Goal: Task Accomplishment & Management: Complete application form

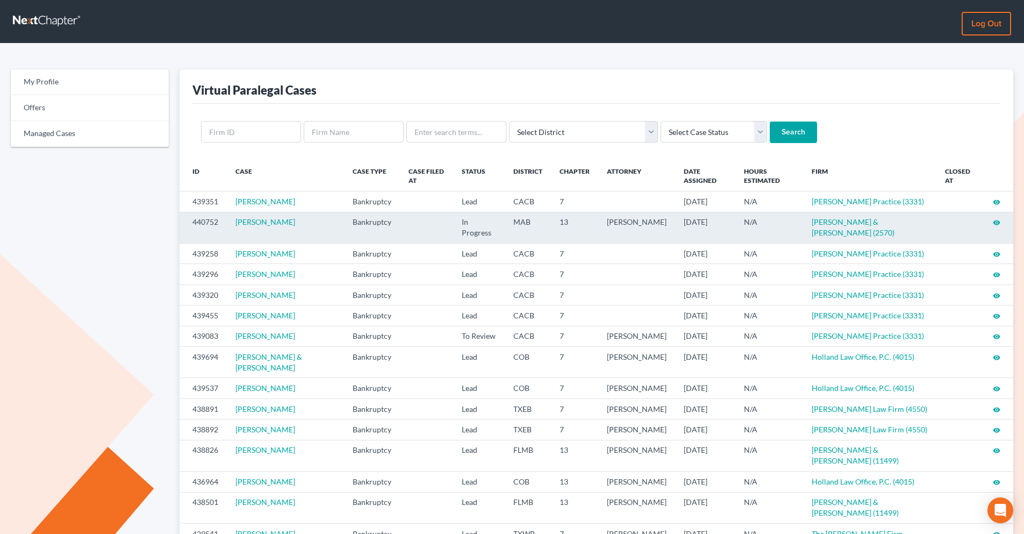
click at [817, 223] on icon "visibility" at bounding box center [996, 223] width 8 height 8
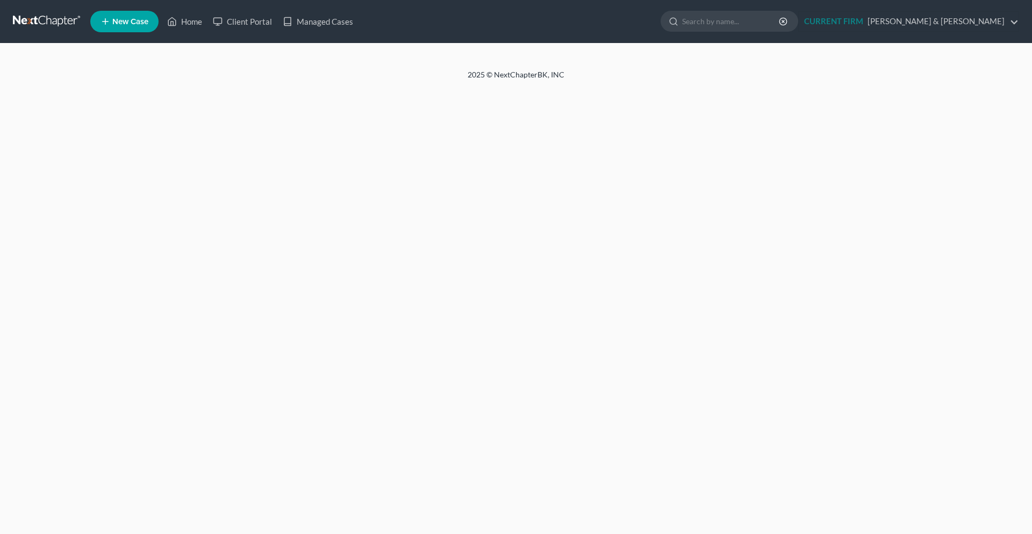
select select "0"
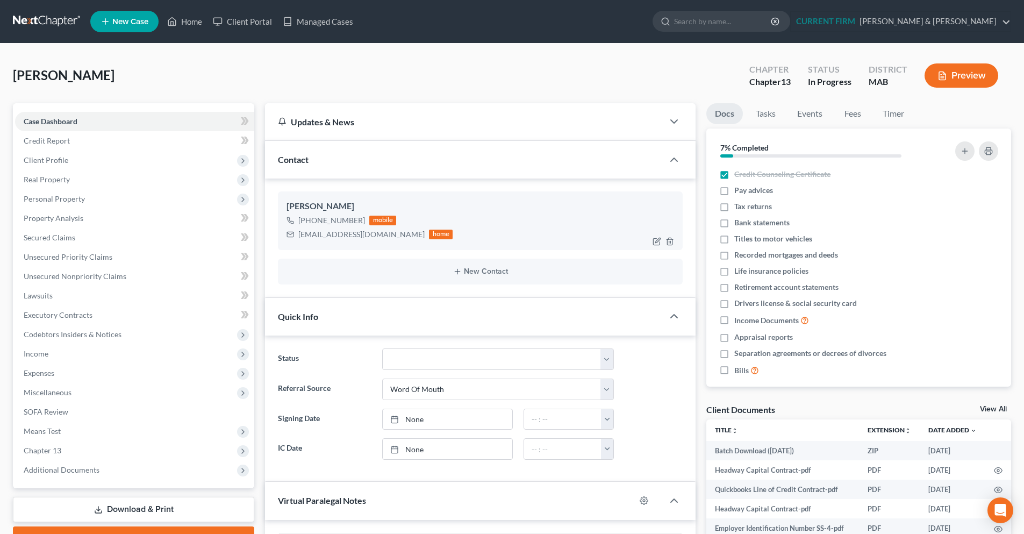
scroll to position [625, 0]
click at [59, 159] on span "Client Profile" at bounding box center [46, 159] width 45 height 9
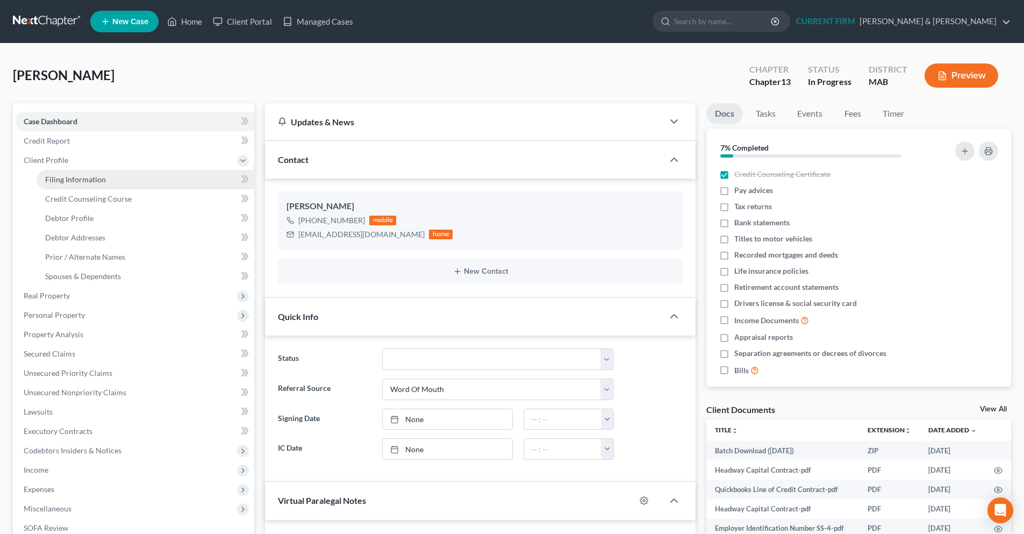
click at [112, 184] on link "Filing Information" at bounding box center [146, 179] width 218 height 19
select select "1"
select select "0"
select select "3"
select select "22"
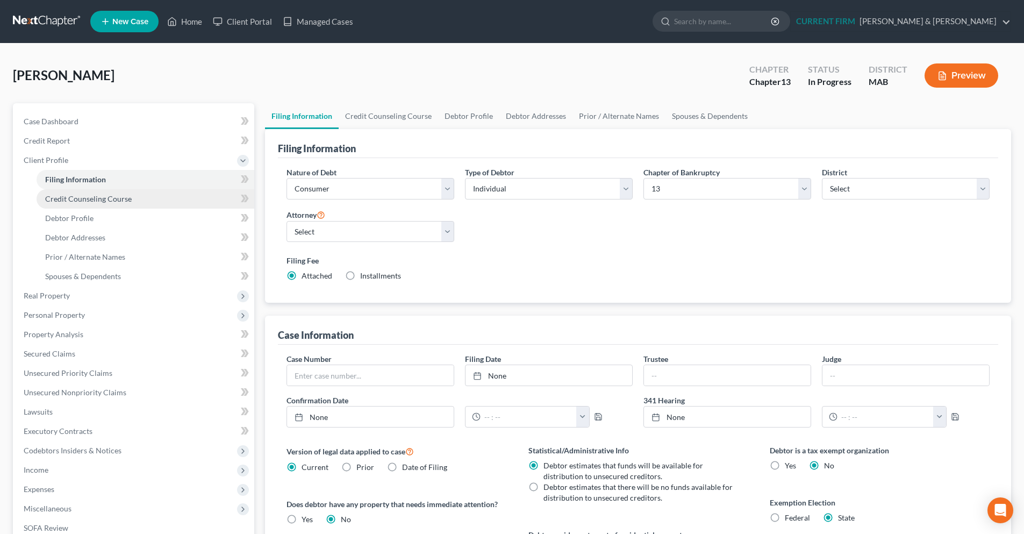
click at [114, 200] on span "Credit Counseling Course" at bounding box center [88, 198] width 87 height 9
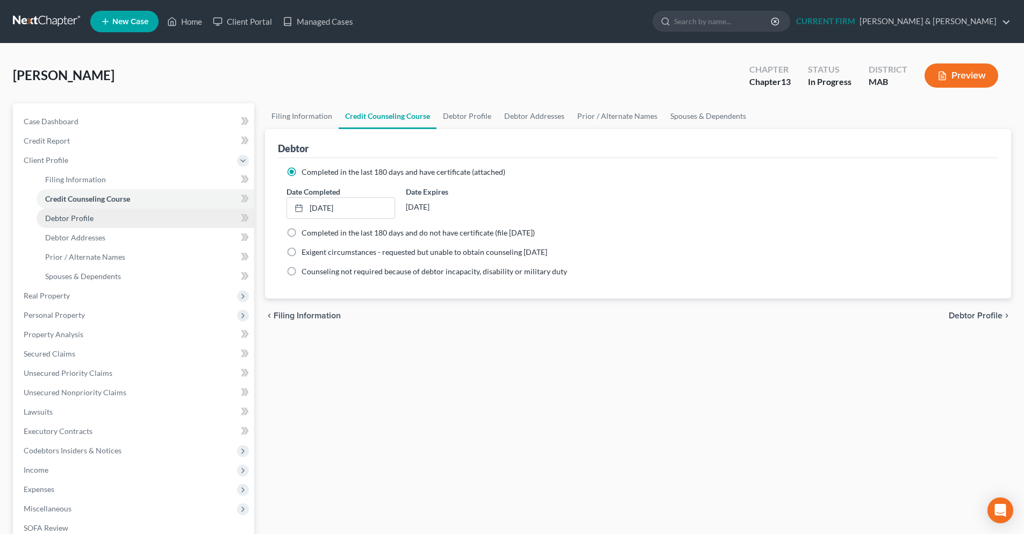
click at [94, 215] on link "Debtor Profile" at bounding box center [146, 217] width 218 height 19
select select "1"
select select "3"
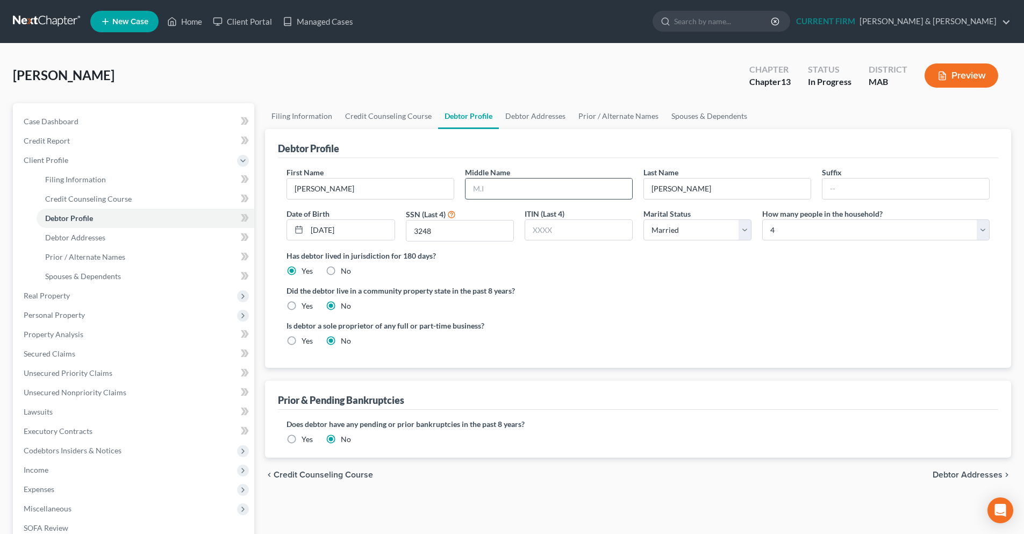
click at [491, 195] on input "text" at bounding box center [548, 188] width 167 height 20
type input "O"
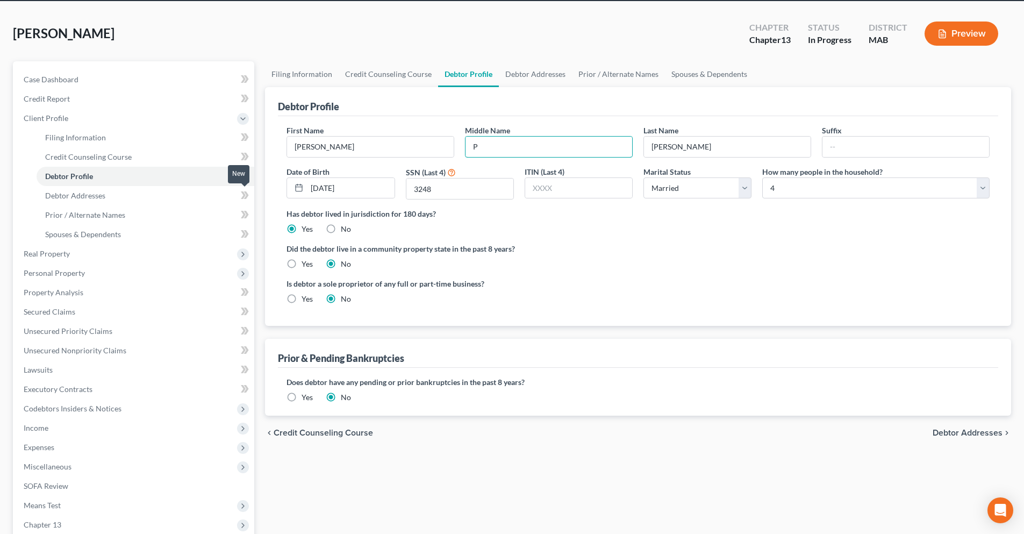
scroll to position [54, 0]
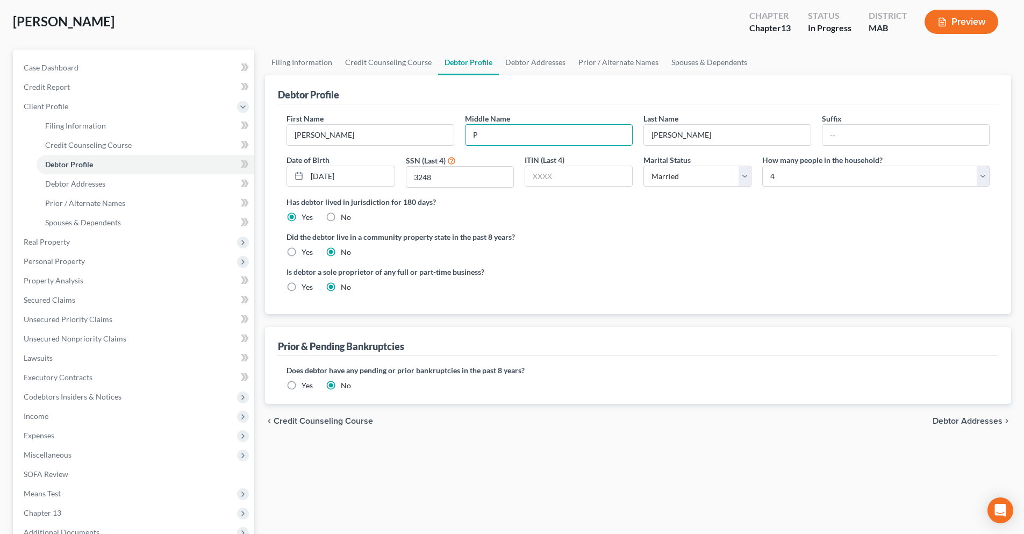
type input "P"
click at [943, 419] on span "Debtor Addresses" at bounding box center [967, 420] width 70 height 9
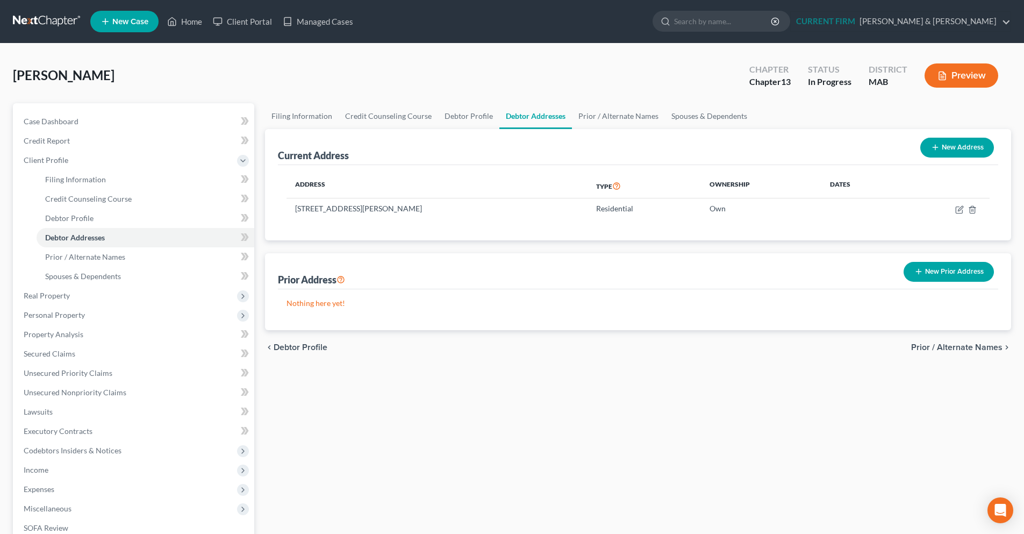
click at [928, 349] on span "Prior / Alternate Names" at bounding box center [956, 347] width 91 height 9
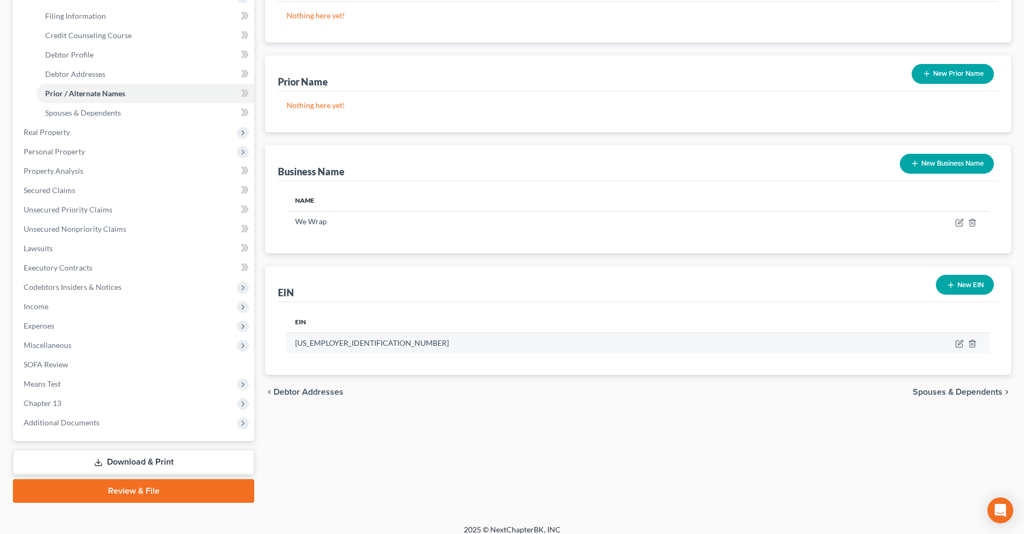
scroll to position [173, 0]
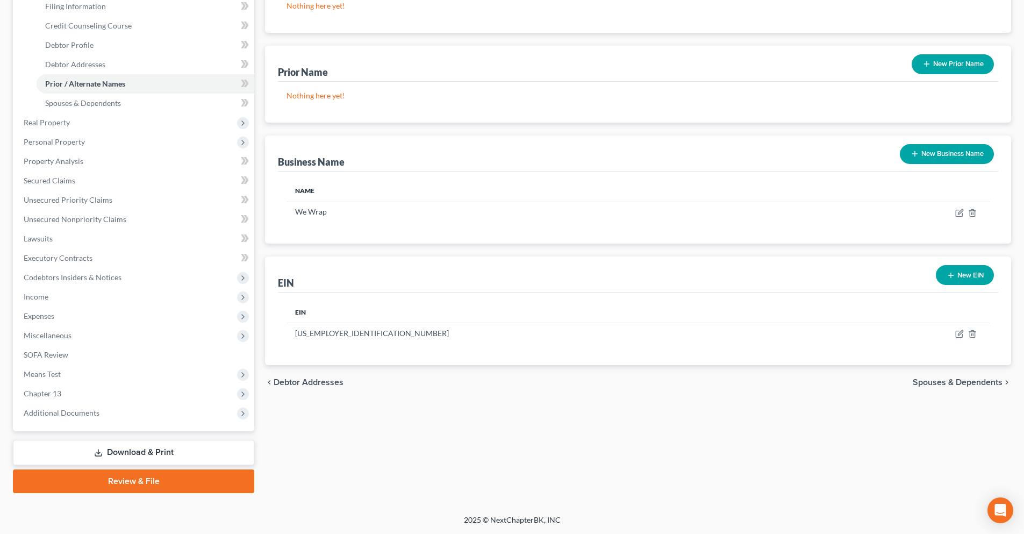
click at [940, 381] on span "Spouses & Dependents" at bounding box center [957, 382] width 90 height 9
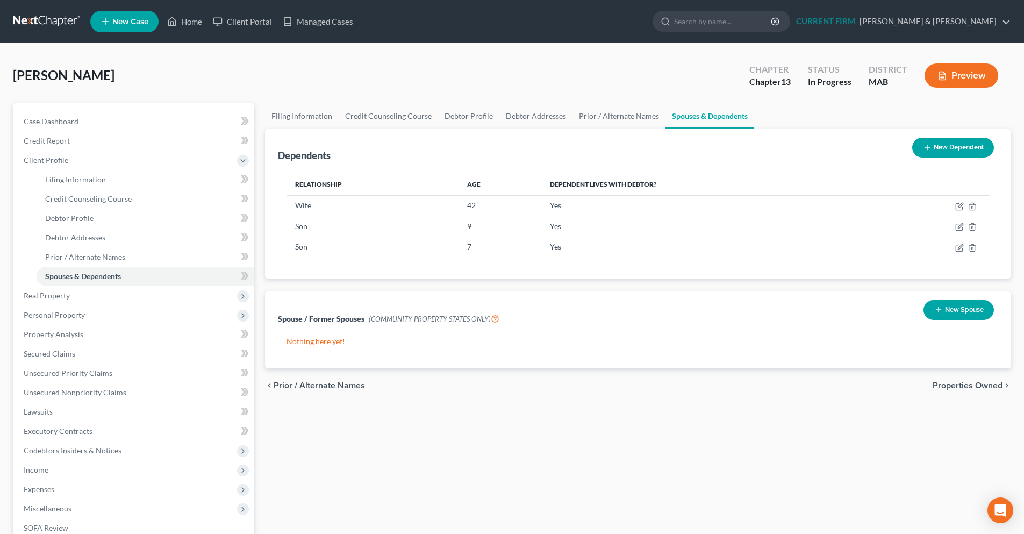
click at [968, 384] on span "Properties Owned" at bounding box center [967, 385] width 70 height 9
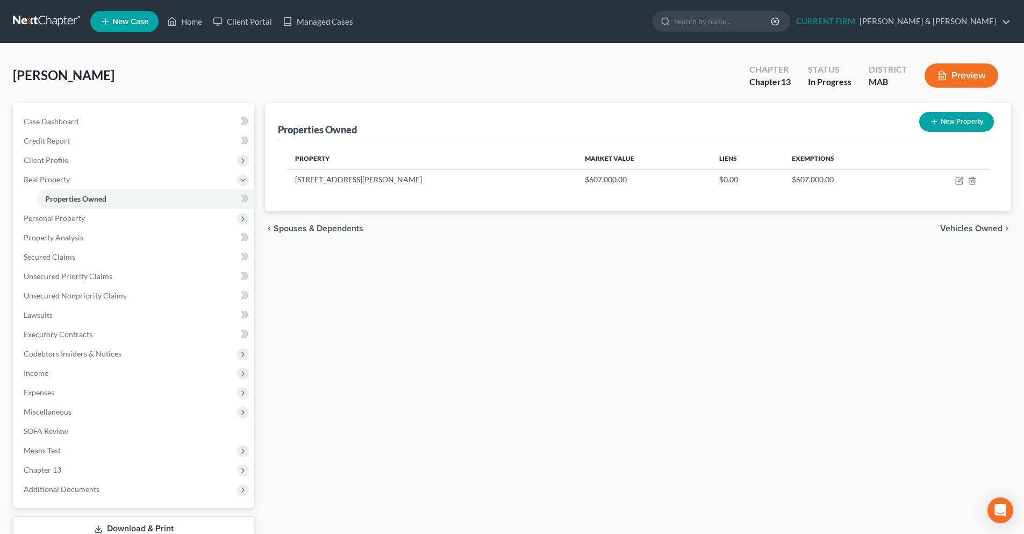
click at [949, 230] on span "Vehicles Owned" at bounding box center [971, 228] width 62 height 9
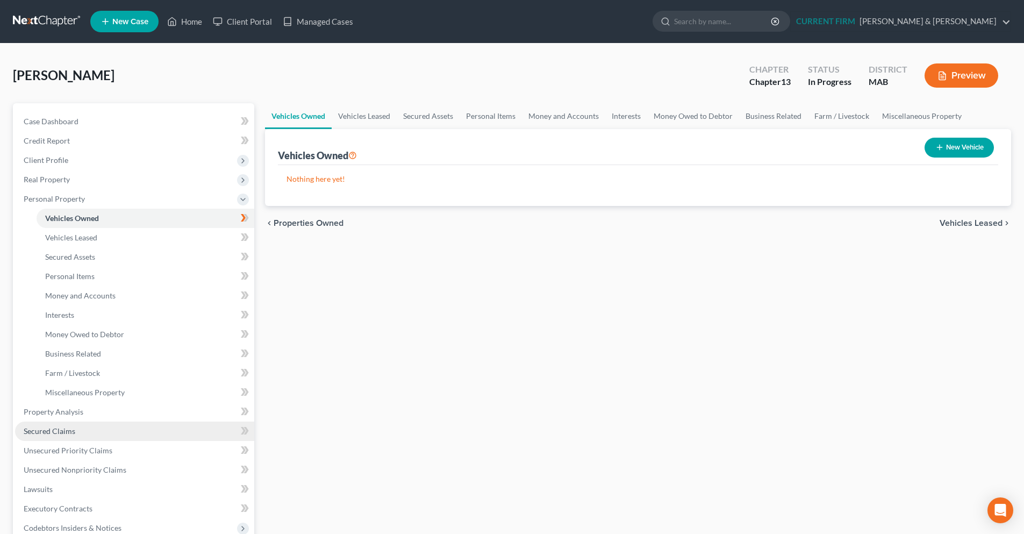
click at [77, 435] on link "Secured Claims" at bounding box center [134, 430] width 239 height 19
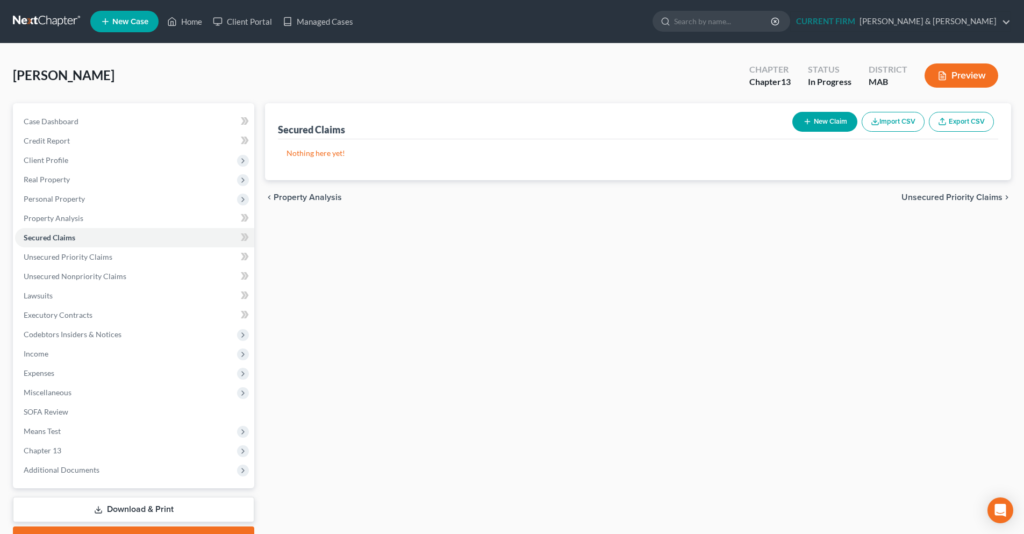
click at [819, 119] on button "New Claim" at bounding box center [824, 122] width 65 height 20
select select "0"
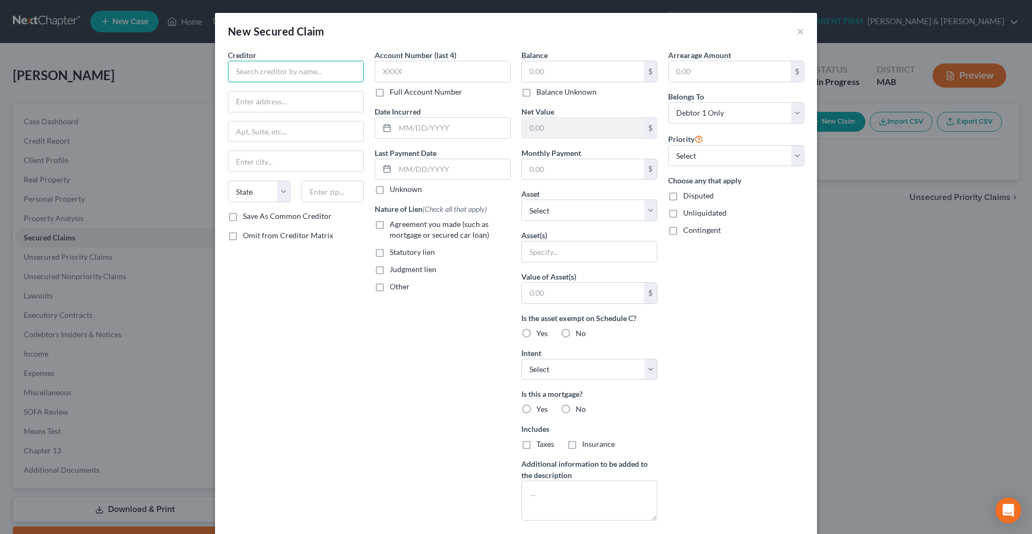
click at [314, 79] on input "text" at bounding box center [296, 71] width 136 height 21
type input "Pennymac Loan Services LLC"
click at [802, 35] on div "New Secured Claim ×" at bounding box center [516, 31] width 602 height 37
click at [796, 35] on button "×" at bounding box center [800, 31] width 8 height 13
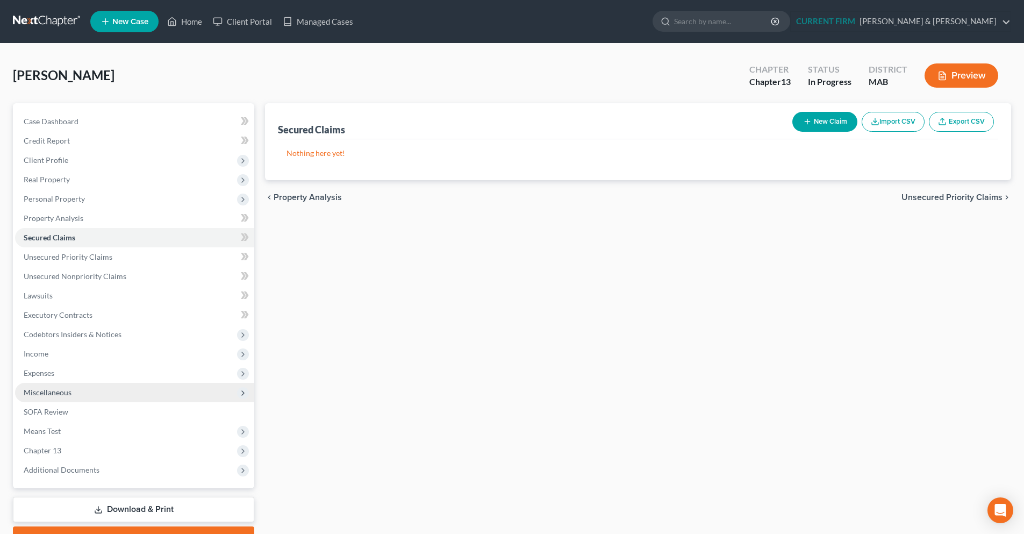
click at [117, 397] on span "Miscellaneous" at bounding box center [134, 392] width 239 height 19
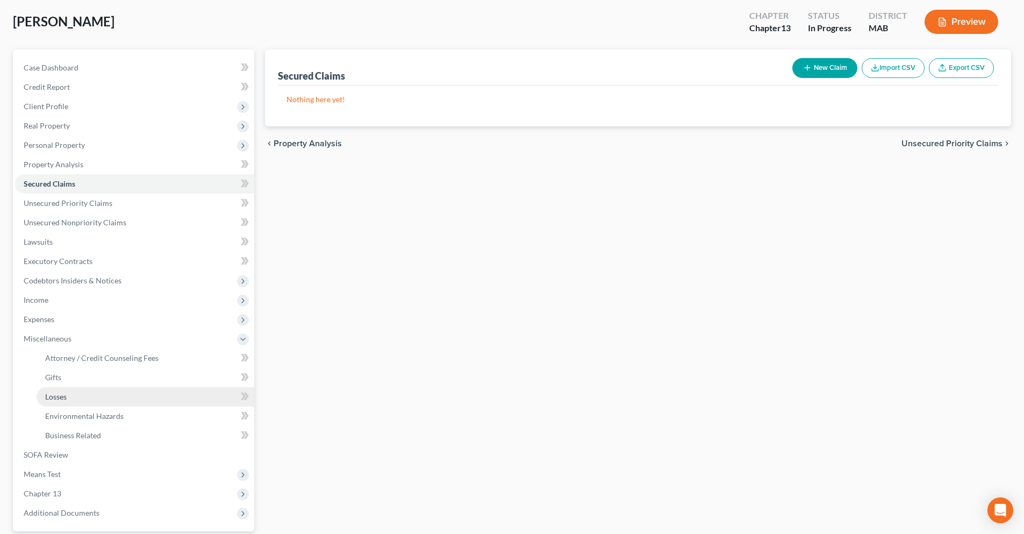
scroll to position [46, 0]
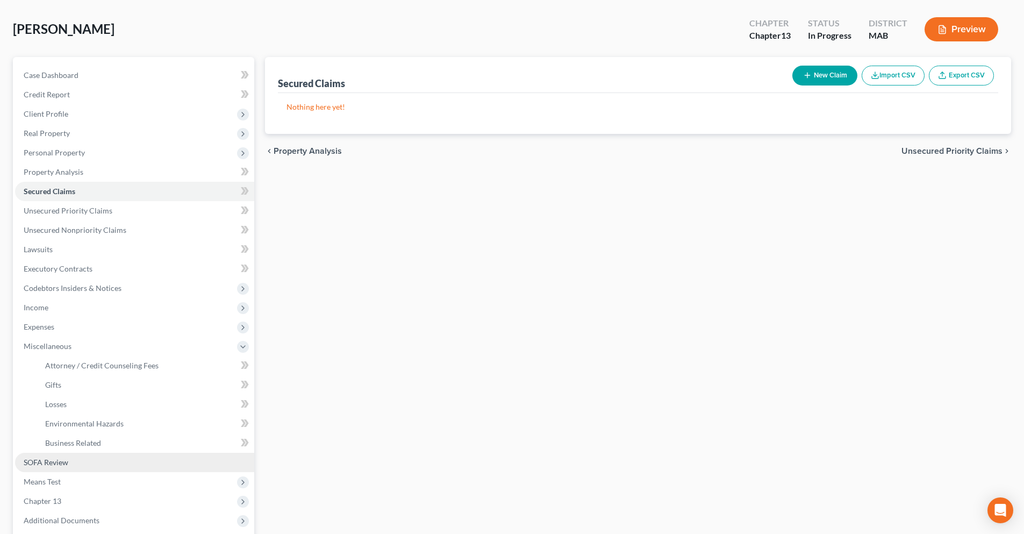
click at [76, 463] on link "SOFA Review" at bounding box center [134, 461] width 239 height 19
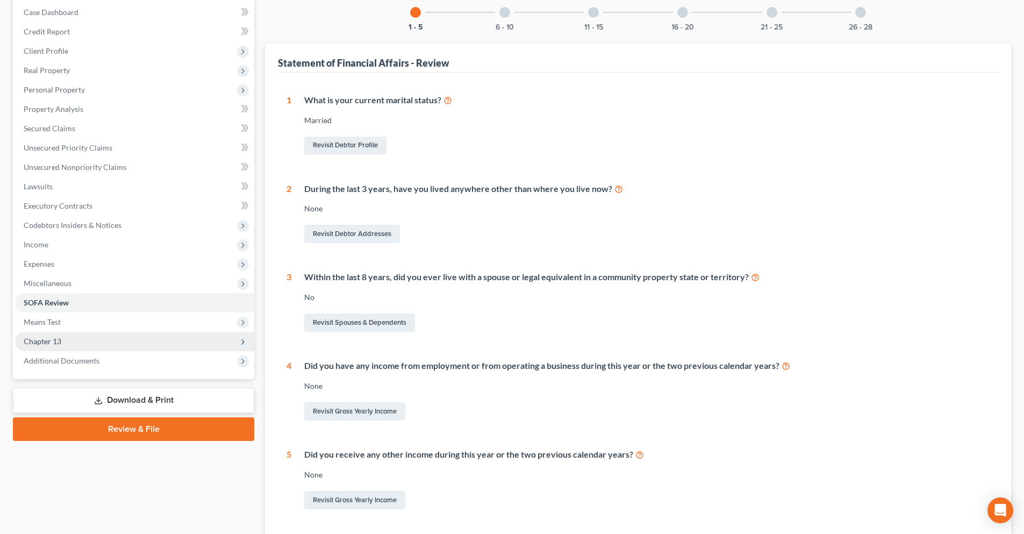
scroll to position [200, 0]
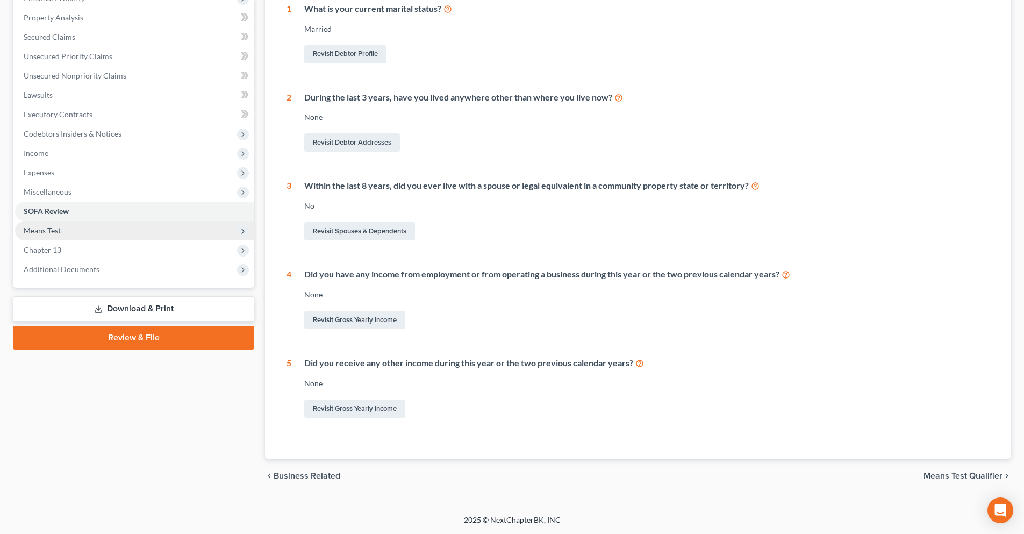
click at [70, 231] on span "Means Test" at bounding box center [134, 230] width 239 height 19
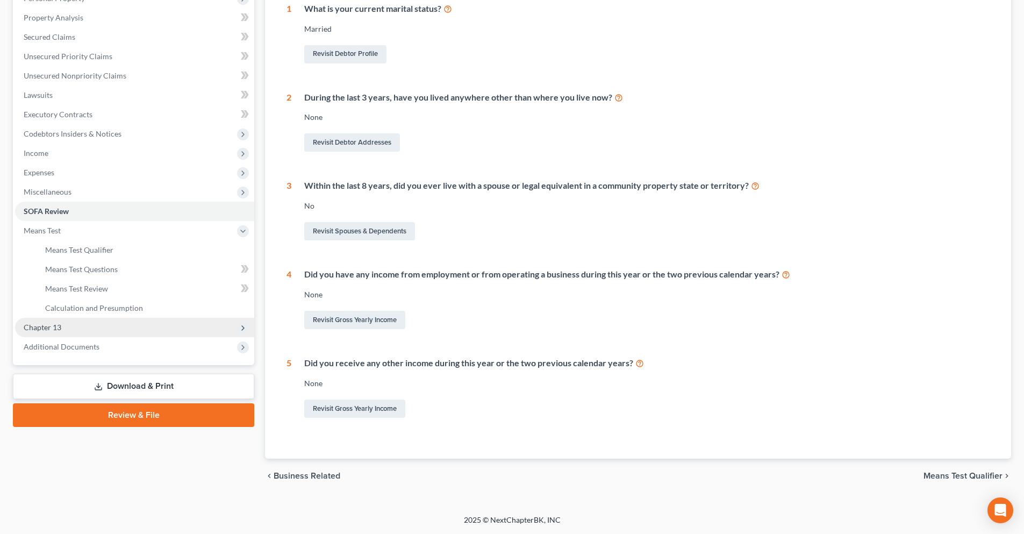
click at [100, 327] on span "Chapter 13" at bounding box center [134, 327] width 239 height 19
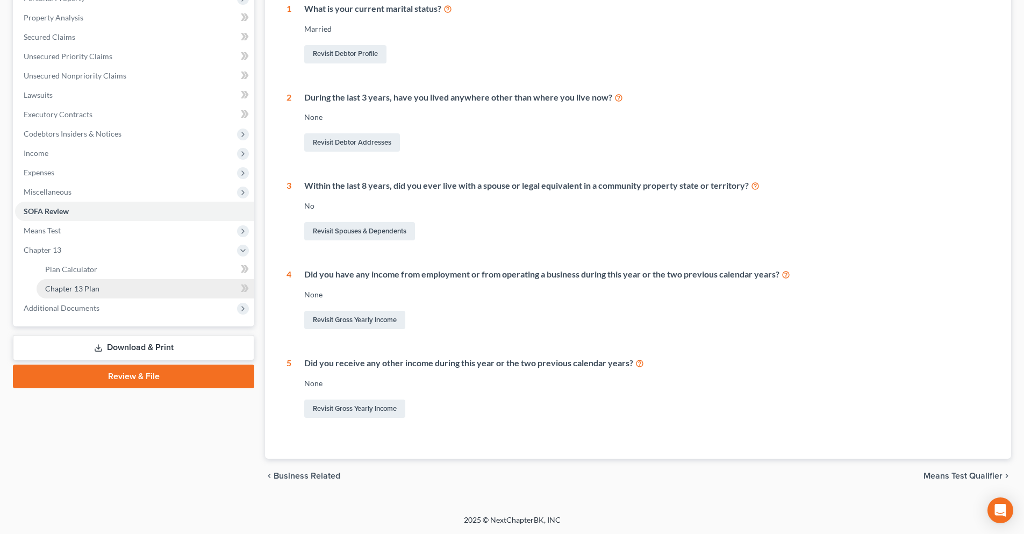
scroll to position [147, 0]
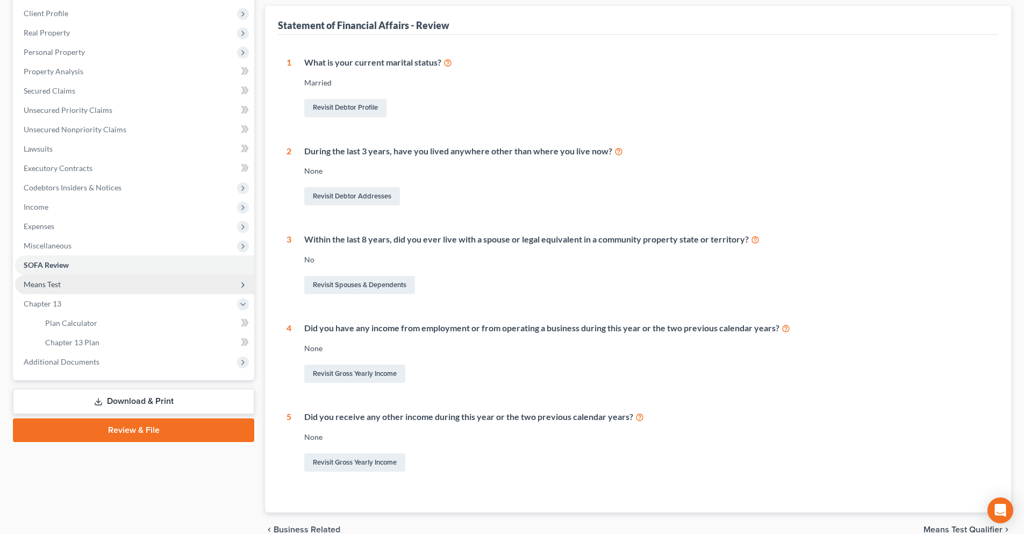
click at [98, 287] on span "Means Test" at bounding box center [134, 284] width 239 height 19
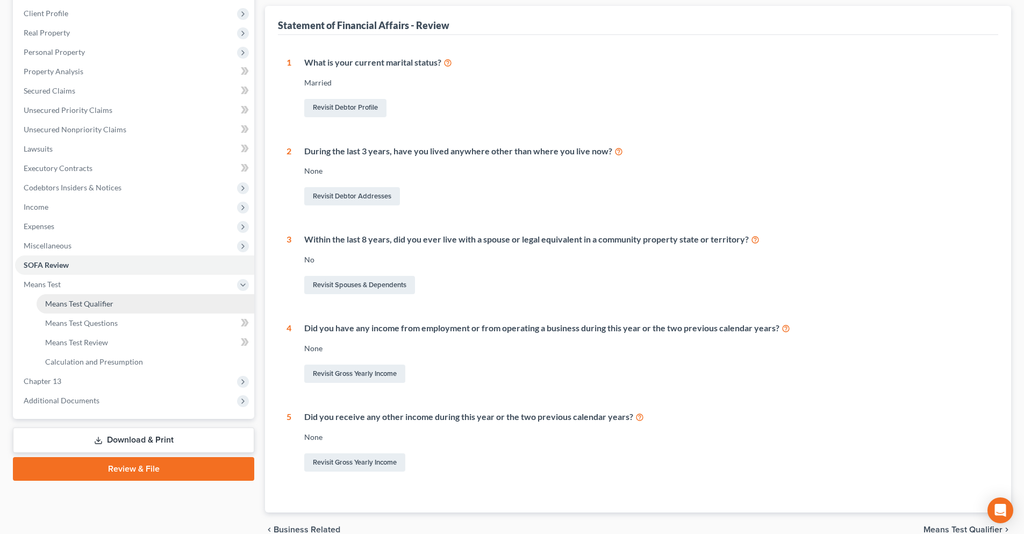
click at [107, 305] on span "Means Test Qualifier" at bounding box center [79, 303] width 68 height 9
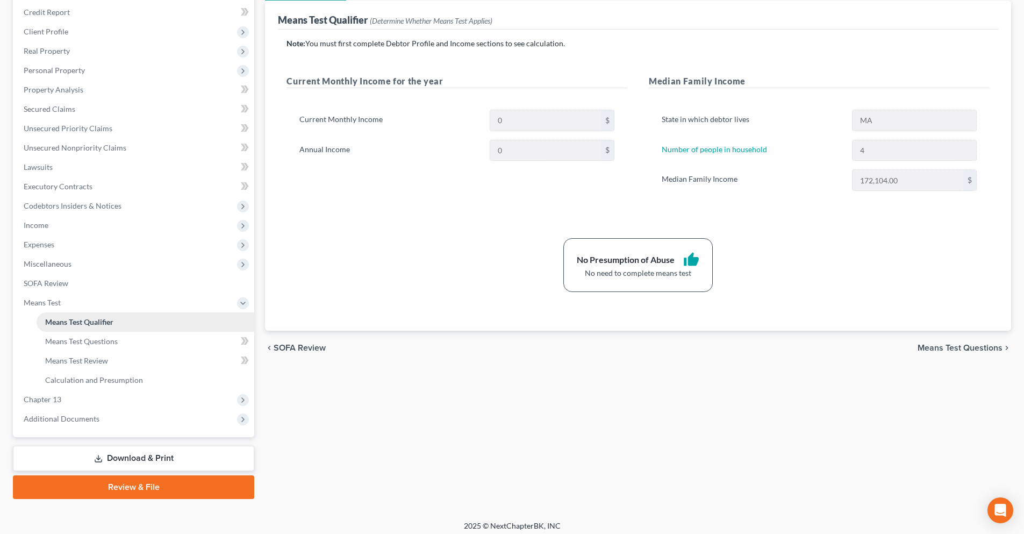
scroll to position [134, 0]
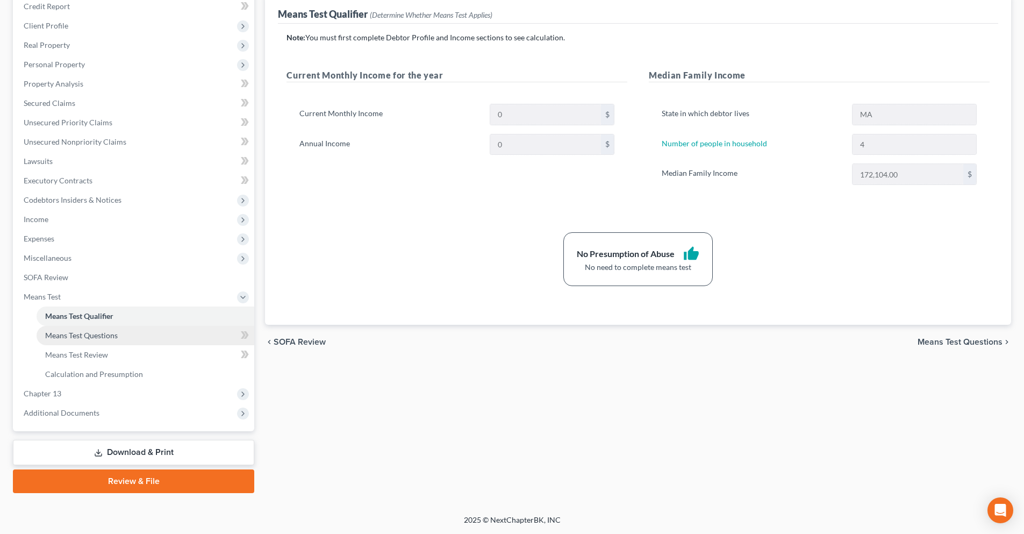
click at [96, 336] on span "Means Test Questions" at bounding box center [81, 334] width 73 height 9
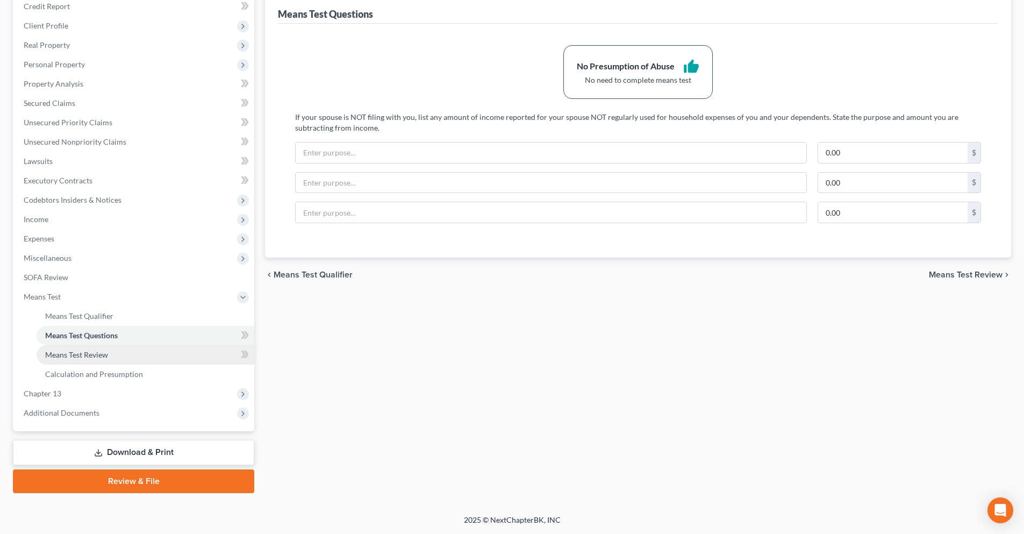
click at [97, 357] on span "Means Test Review" at bounding box center [76, 354] width 63 height 9
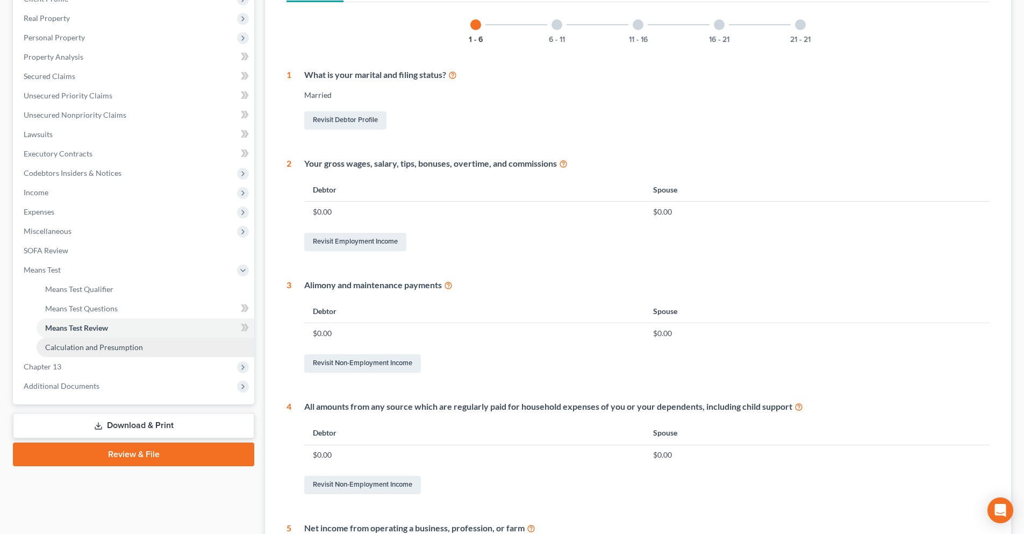
click at [103, 352] on link "Calculation and Presumption" at bounding box center [146, 346] width 218 height 19
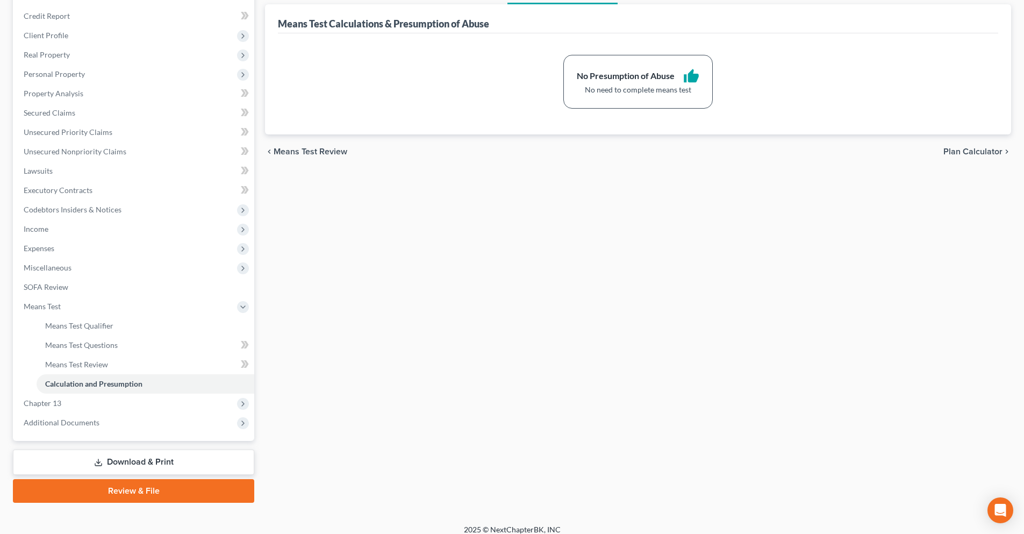
scroll to position [134, 0]
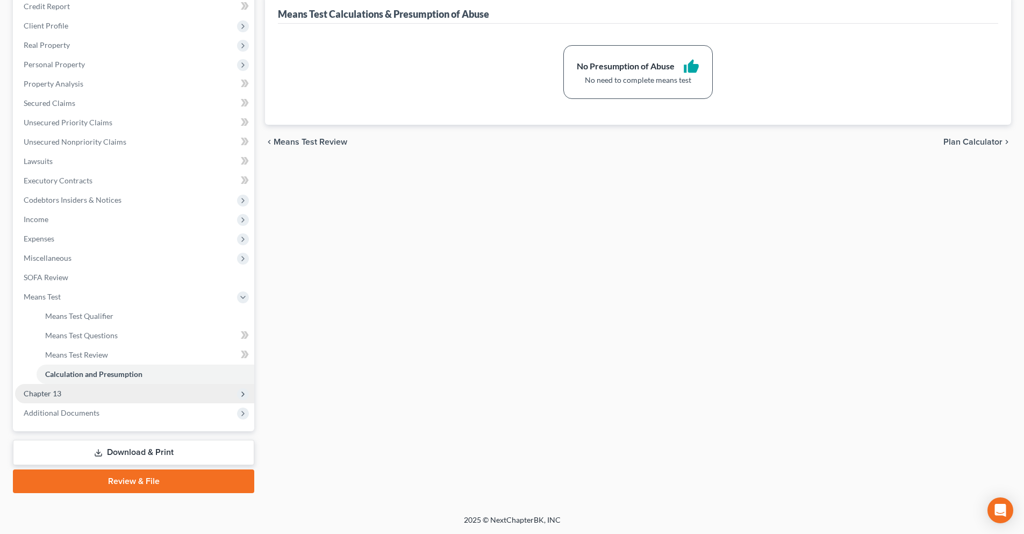
click at [76, 395] on span "Chapter 13" at bounding box center [134, 393] width 239 height 19
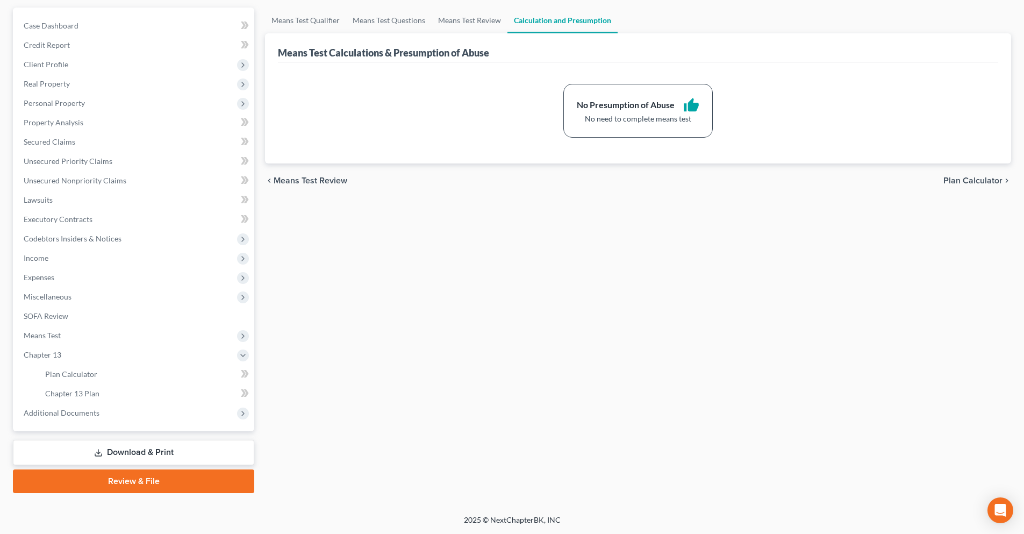
scroll to position [0, 0]
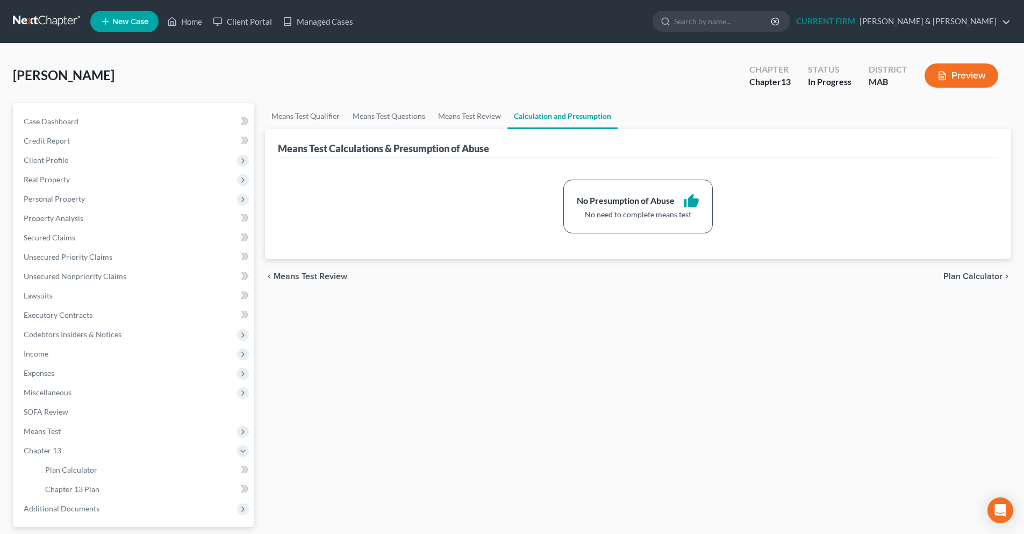
click at [952, 81] on button "Preview" at bounding box center [961, 75] width 74 height 24
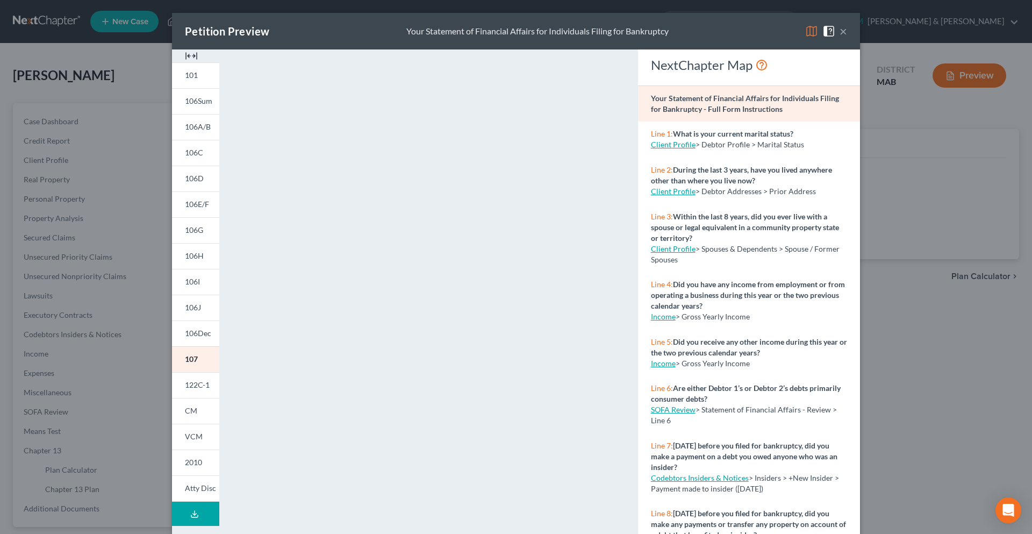
click at [839, 35] on button "×" at bounding box center [843, 31] width 8 height 13
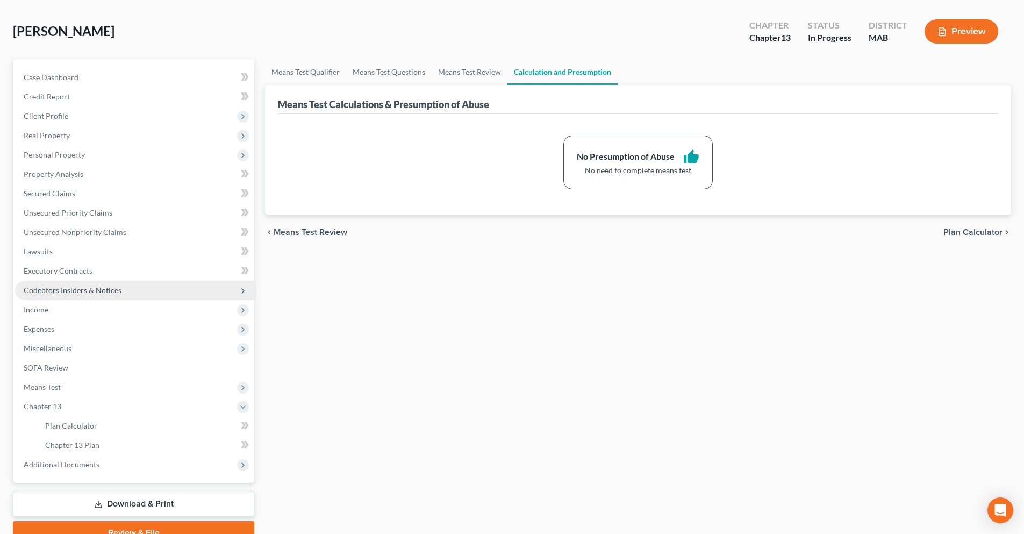
scroll to position [96, 0]
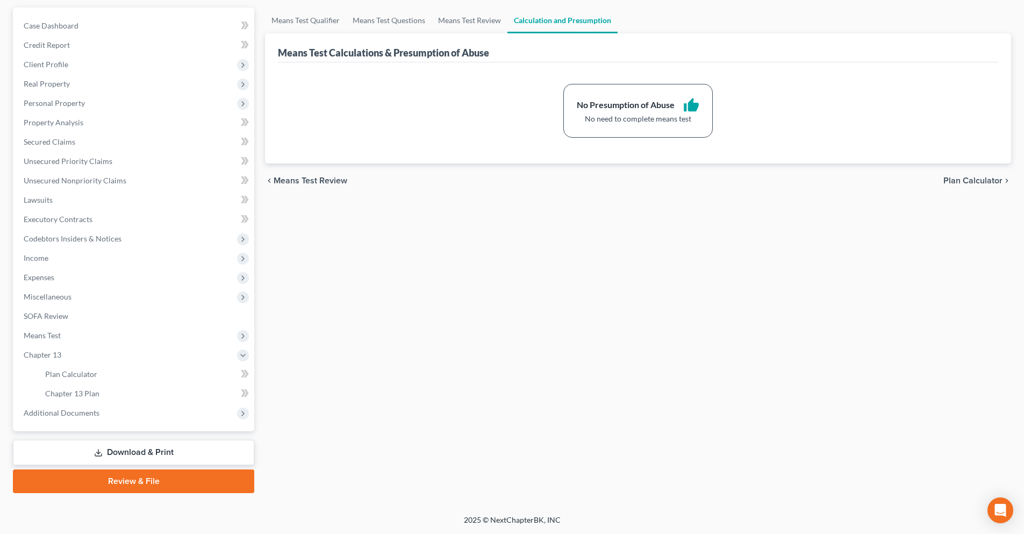
click at [160, 486] on link "Review & File" at bounding box center [133, 481] width 241 height 24
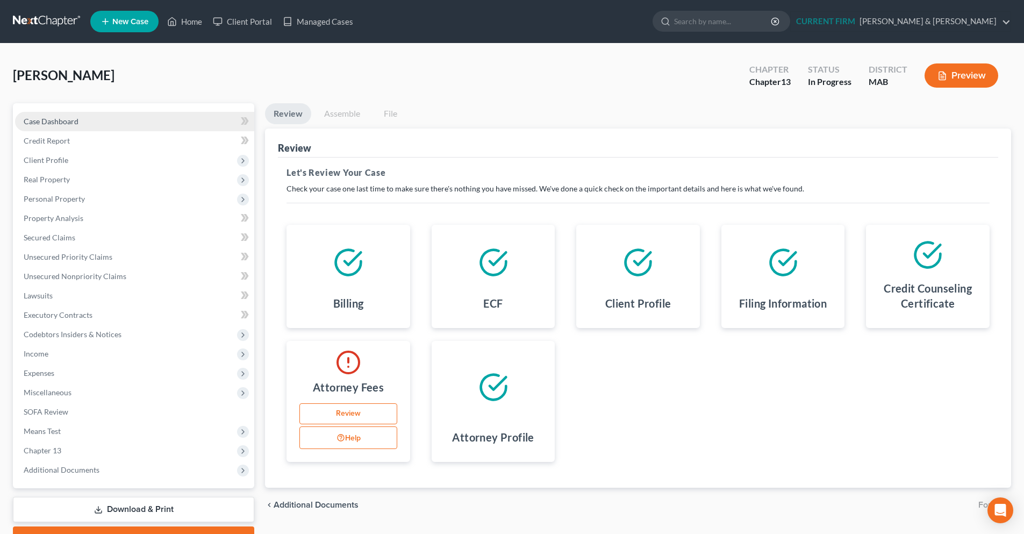
click at [136, 129] on link "Case Dashboard" at bounding box center [134, 121] width 239 height 19
select select "3"
select select "0"
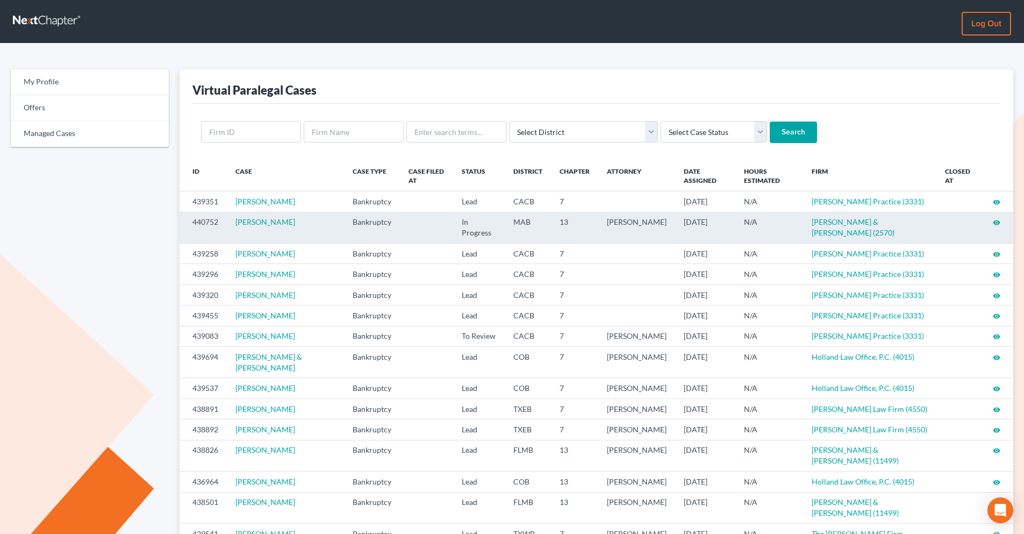
click at [994, 221] on icon "visibility" at bounding box center [996, 223] width 8 height 8
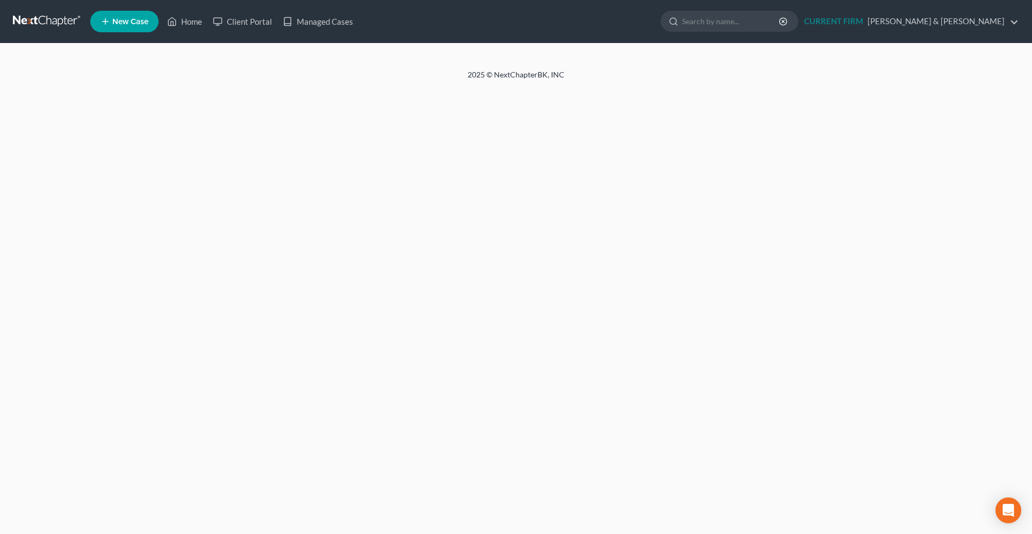
select select "0"
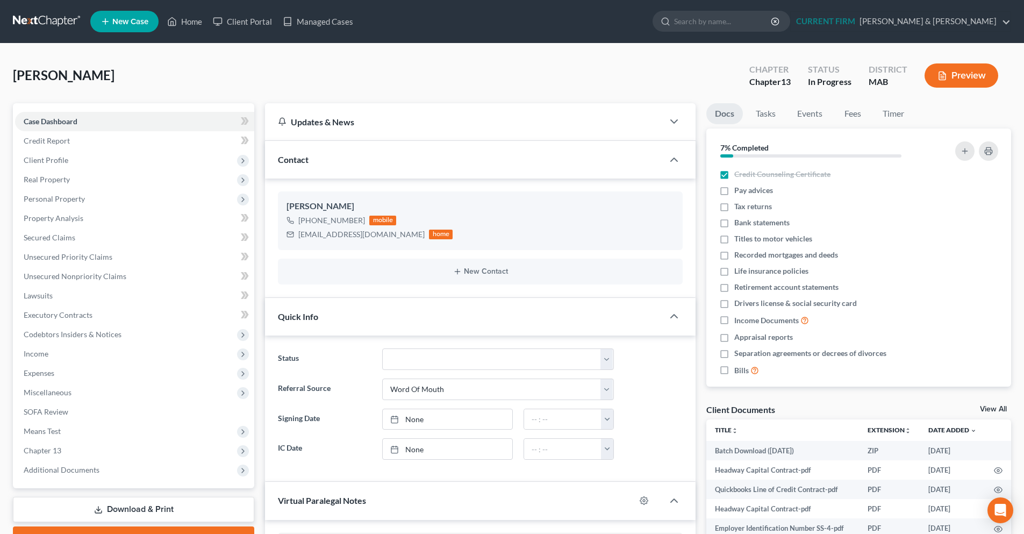
scroll to position [625, 0]
drag, startPoint x: 83, startPoint y: 204, endPoint x: 90, endPoint y: 204, distance: 6.4
click at [83, 204] on span "Personal Property" at bounding box center [134, 198] width 239 height 19
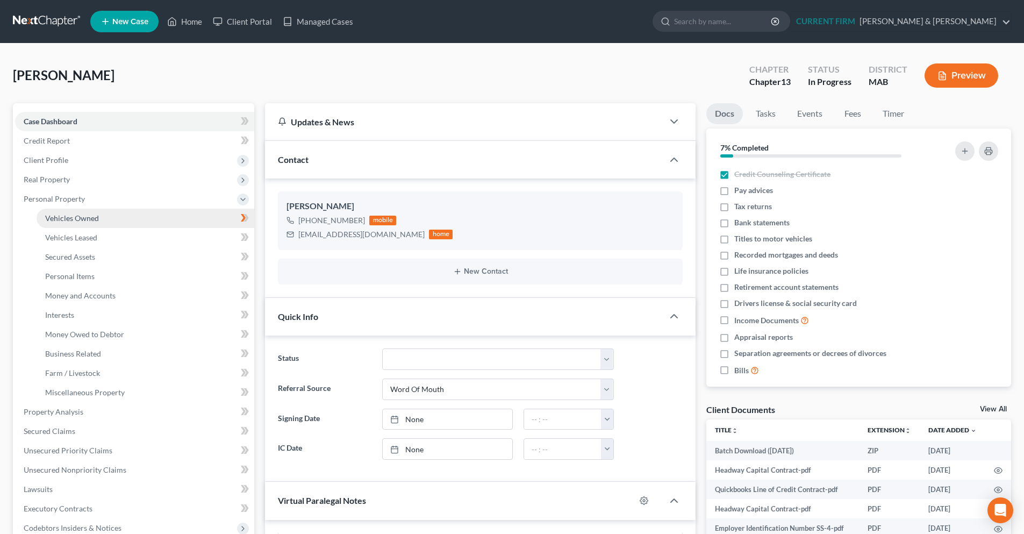
click at [146, 220] on link "Vehicles Owned" at bounding box center [146, 217] width 218 height 19
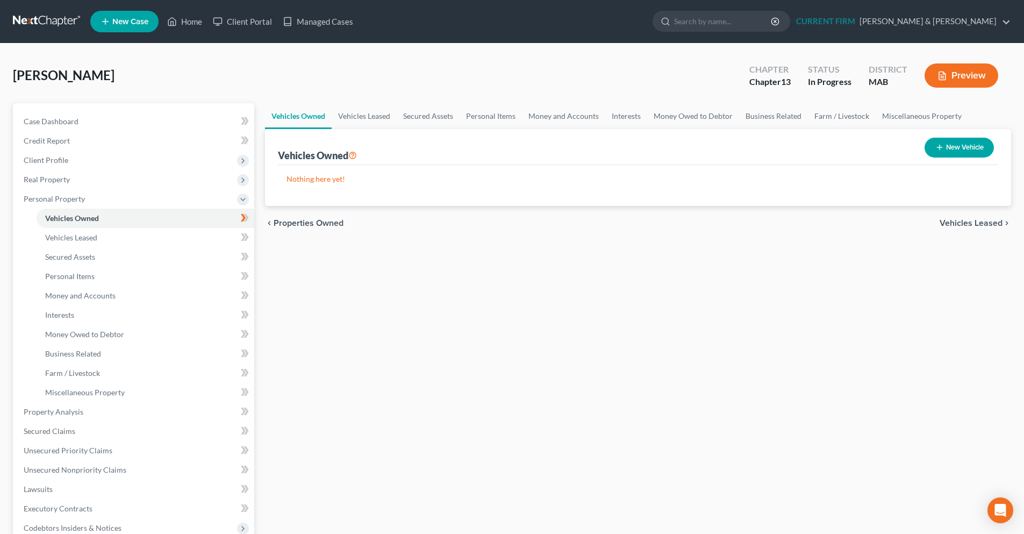
click at [940, 148] on icon "button" at bounding box center [939, 147] width 9 height 9
select select "0"
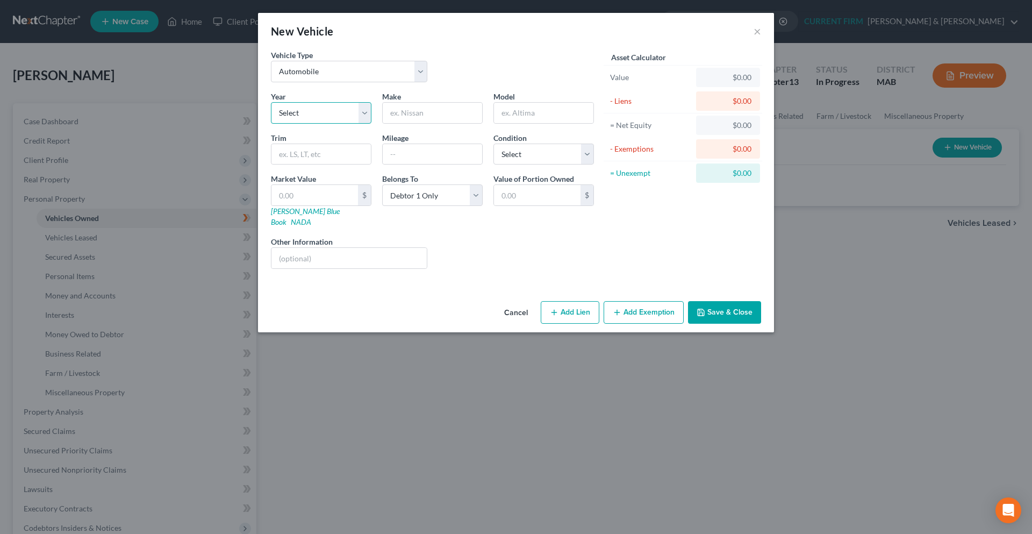
click at [348, 113] on select "Select 2026 2025 2024 2023 2022 2021 2020 2019 2018 2017 2016 2015 2014 2013 20…" at bounding box center [321, 112] width 100 height 21
select select "6"
click at [271, 102] on select "Select 2026 2025 2024 2023 2022 2021 2020 2019 2018 2017 2016 2015 2014 2013 20…" at bounding box center [321, 112] width 100 height 21
click at [444, 112] on input "text" at bounding box center [432, 113] width 99 height 20
type input "Ford"
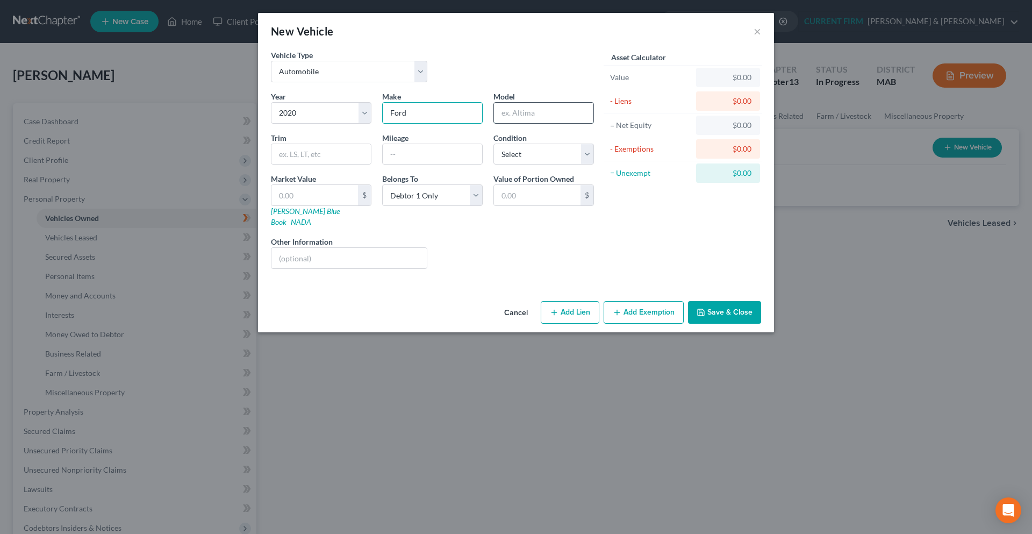
click at [516, 110] on input "text" at bounding box center [543, 113] width 99 height 20
type input "F150"
click at [411, 157] on input "text" at bounding box center [432, 154] width 99 height 20
type input "50000"
click at [479, 236] on div "Liens Select" at bounding box center [516, 252] width 167 height 33
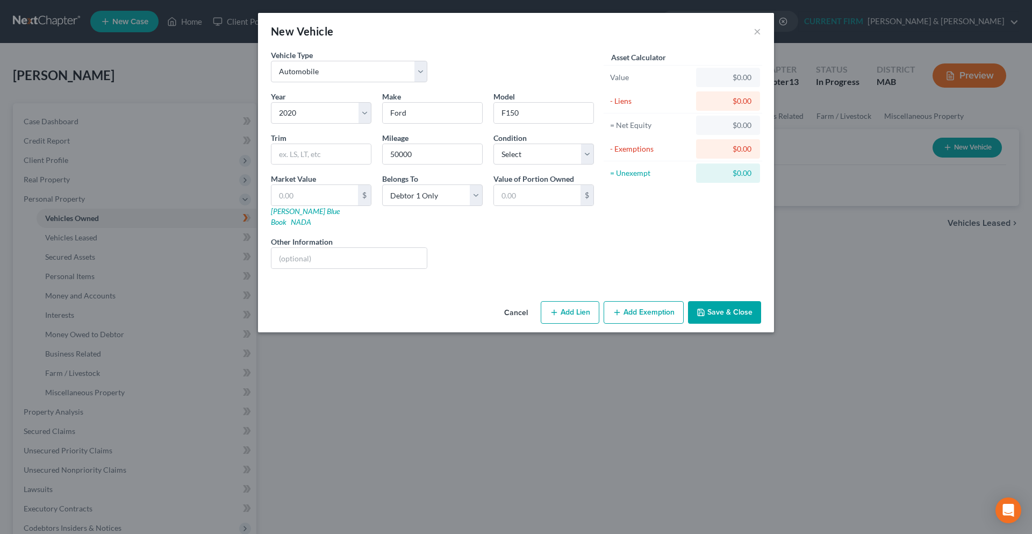
click at [704, 309] on icon "button" at bounding box center [700, 312] width 6 height 6
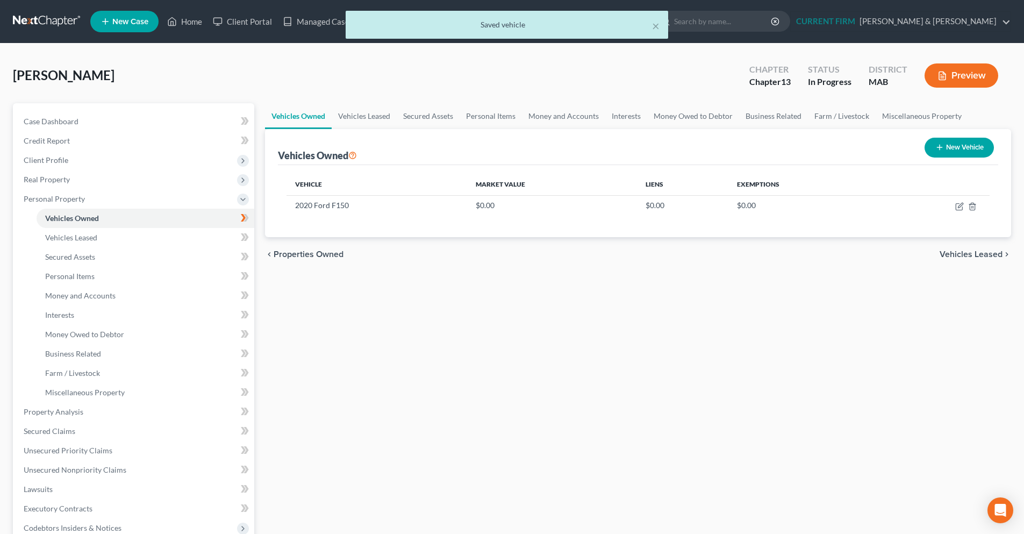
click at [946, 153] on button "New Vehicle" at bounding box center [958, 148] width 69 height 20
select select "0"
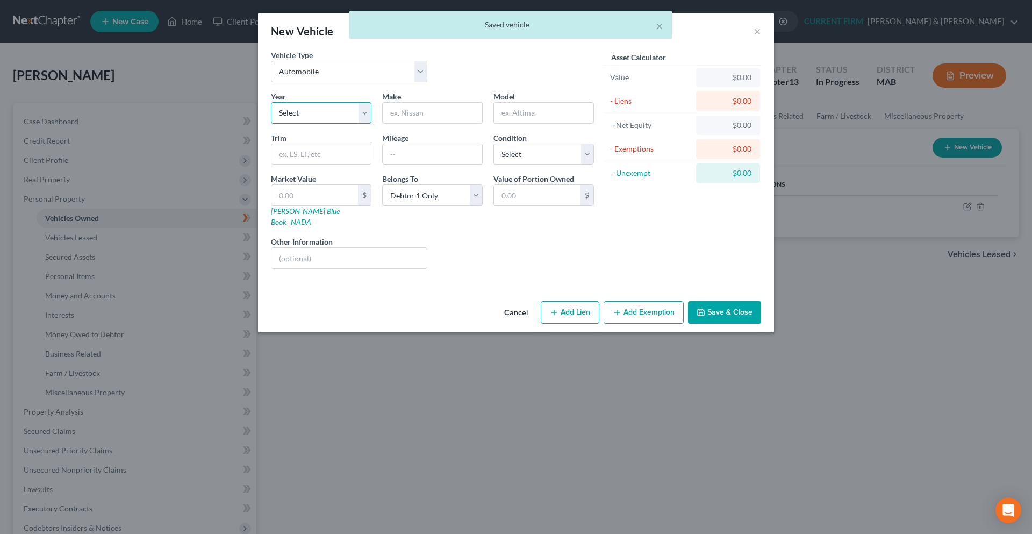
click at [367, 111] on select "Select 2026 2025 2024 2023 2022 2021 2020 2019 2018 2017 2016 2015 2014 2013 20…" at bounding box center [321, 112] width 100 height 21
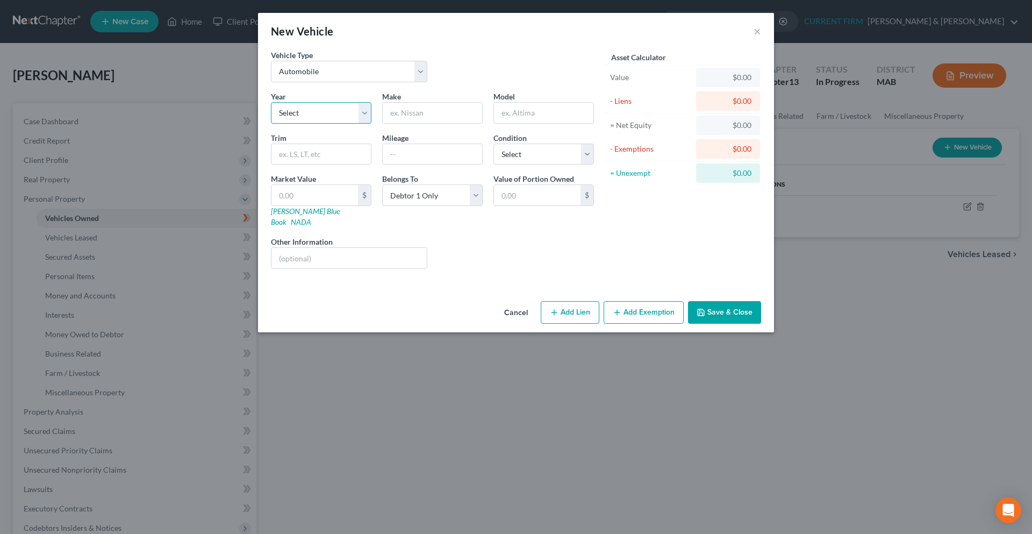
select select "3"
click at [271, 102] on select "Select 2026 2025 2024 2023 2022 2021 2020 2019 2018 2017 2016 2015 2014 2013 20…" at bounding box center [321, 112] width 100 height 21
click at [410, 118] on input "text" at bounding box center [432, 113] width 99 height 20
type input "C"
click at [434, 121] on input "Chev" at bounding box center [432, 113] width 99 height 20
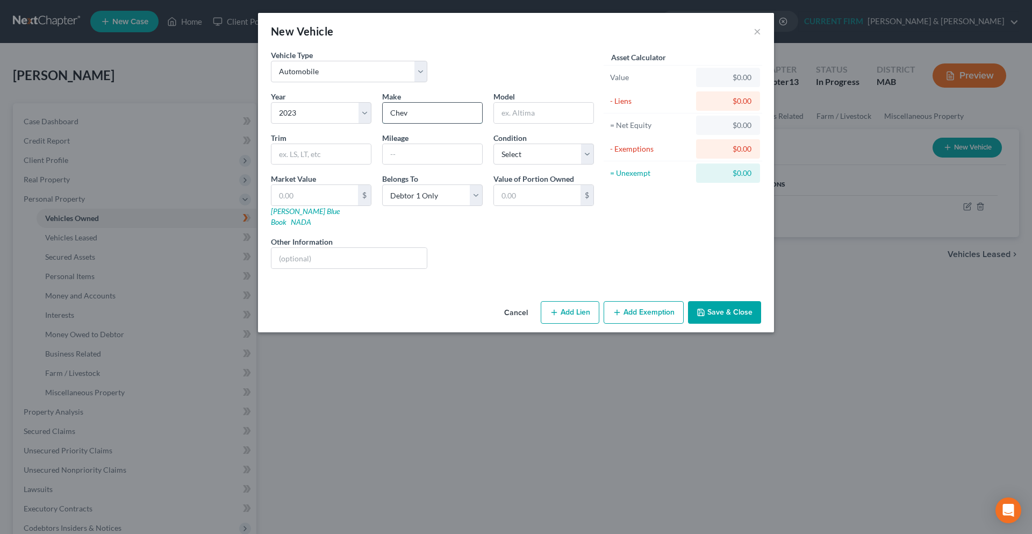
click at [438, 119] on input "Chev" at bounding box center [432, 113] width 99 height 20
type input "Chevrolet"
type input "U"
type input "Suburban"
type input "5"
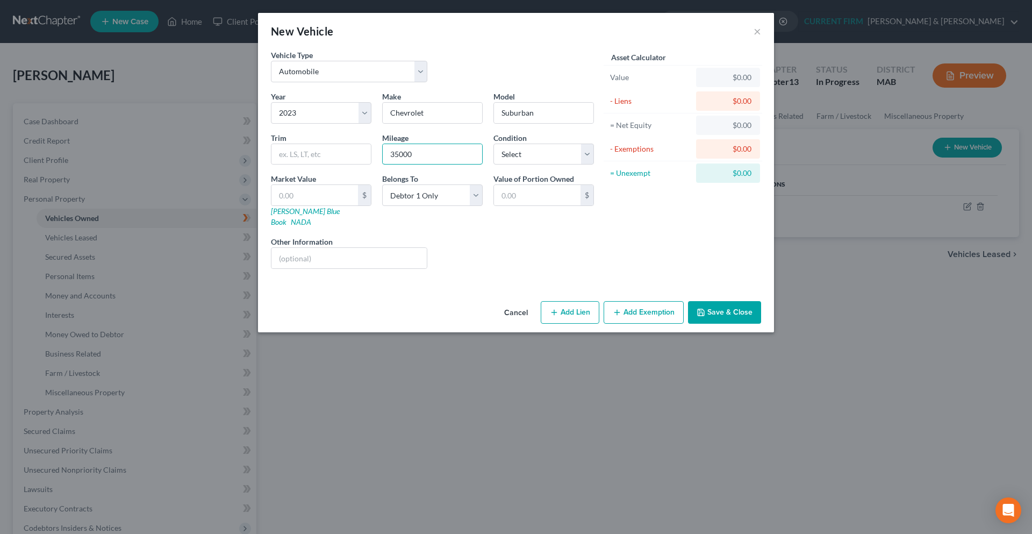
type input "35000"
click at [705, 308] on icon "button" at bounding box center [700, 312] width 9 height 9
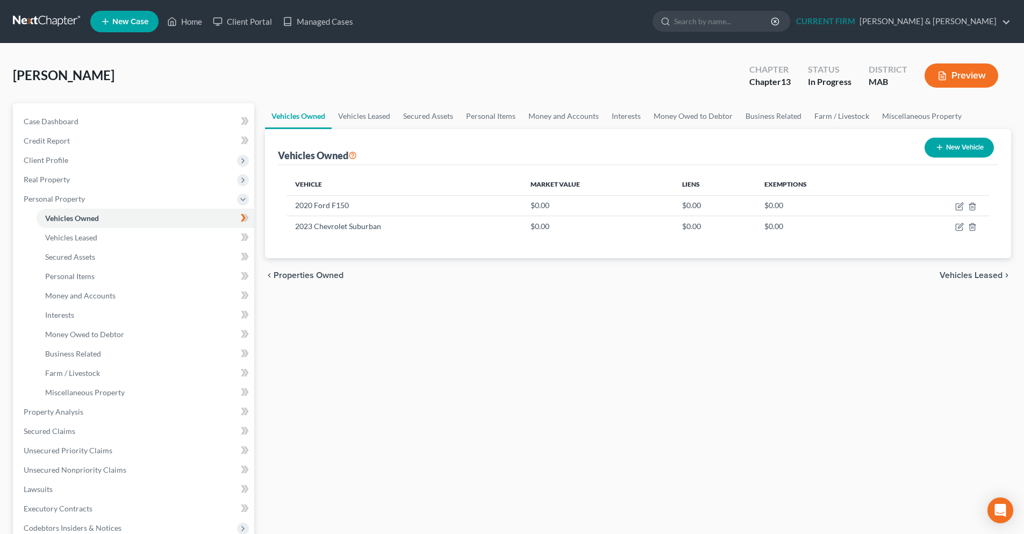
click at [936, 149] on icon "button" at bounding box center [939, 147] width 9 height 9
select select "0"
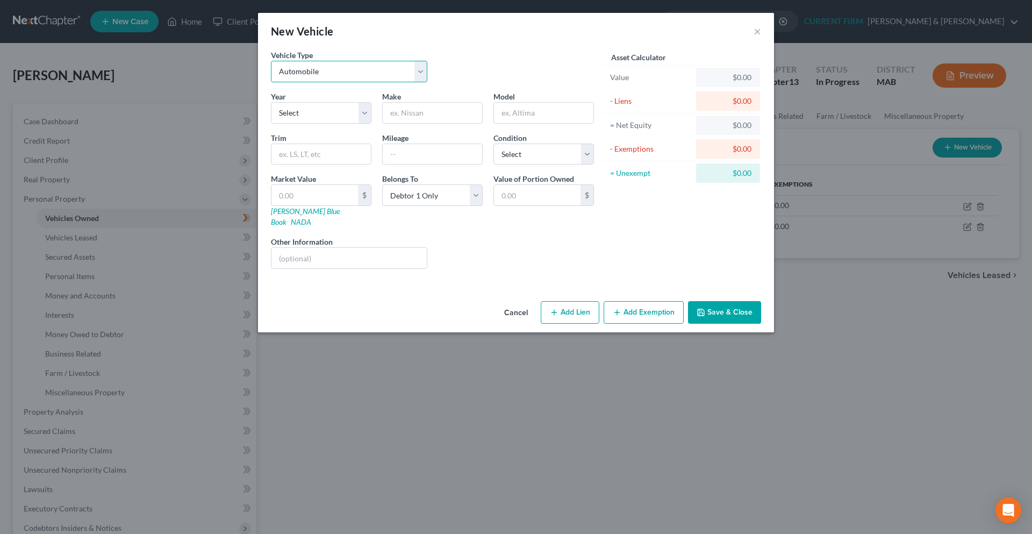
click at [420, 64] on select "Select Automobile Truck Trailer Watercraft Aircraft Motor Home Atv Other Vehicle" at bounding box center [349, 71] width 156 height 21
select select "3"
click at [271, 61] on select "Select Automobile Truck Trailer Watercraft Aircraft Motor Home Atv Other Vehicle" at bounding box center [349, 71] width 156 height 21
click at [400, 111] on input "text" at bounding box center [432, 113] width 99 height 20
click at [359, 113] on select "Select 2026 2025 2024 2023 2022 2021 2020 2019 2018 2017 2016 2015 2014 2013 20…" at bounding box center [321, 112] width 100 height 21
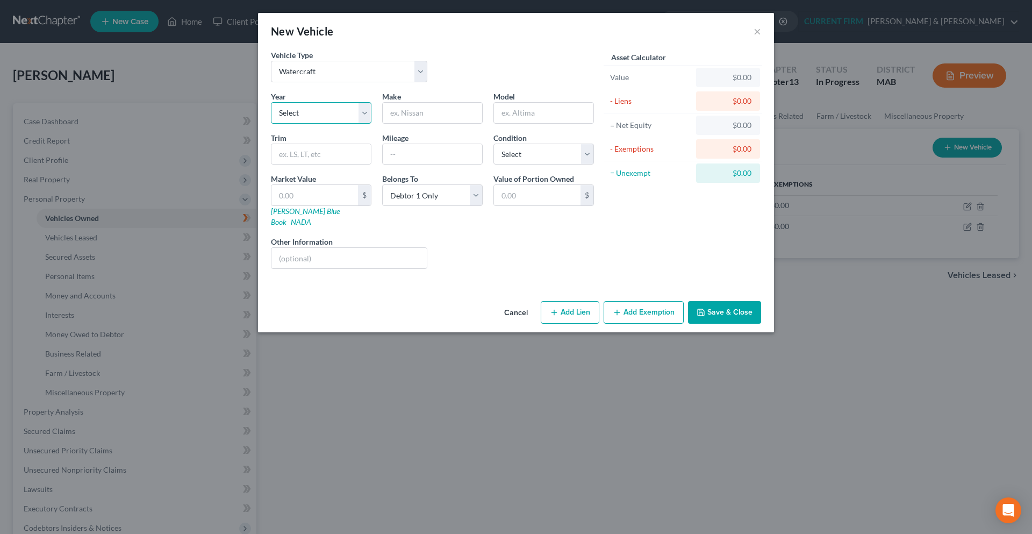
select select "20"
click at [271, 102] on select "Select 2026 2025 2024 2023 2022 2021 2020 2019 2018 2017 2016 2015 2014 2013 20…" at bounding box center [321, 112] width 100 height 21
click at [412, 119] on input "text" at bounding box center [432, 113] width 99 height 20
type input "D"
type input "Stingray"
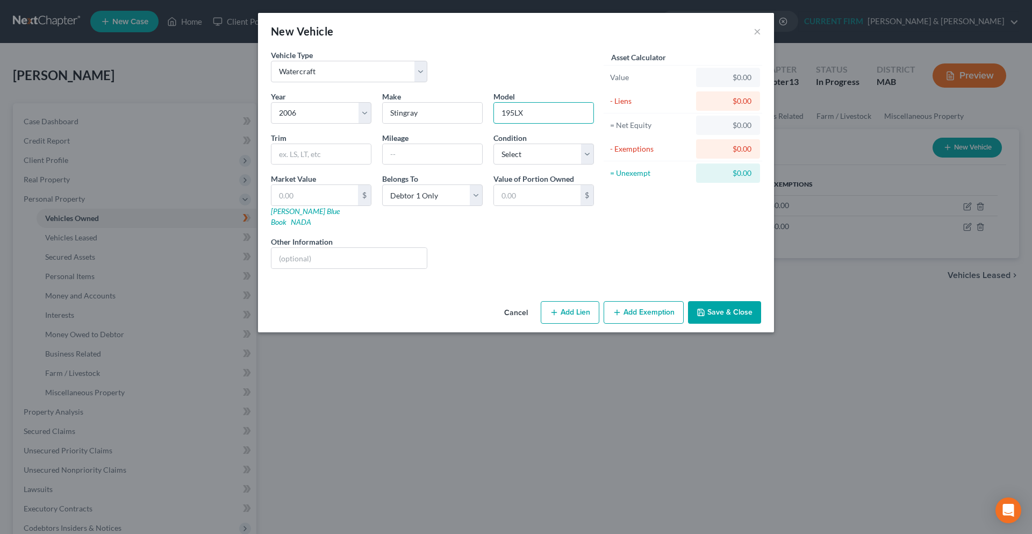
type input "195LX"
drag, startPoint x: 708, startPoint y: 296, endPoint x: 621, endPoint y: 303, distance: 87.3
click at [703, 301] on button "Save & Close" at bounding box center [724, 312] width 73 height 23
